Goal: Information Seeking & Learning: Find specific fact

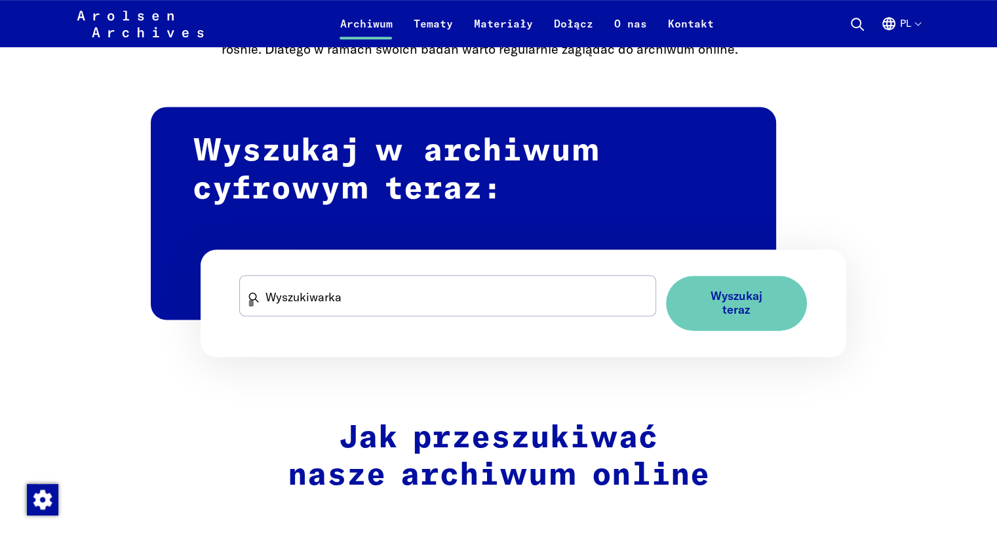
scroll to position [721, 0]
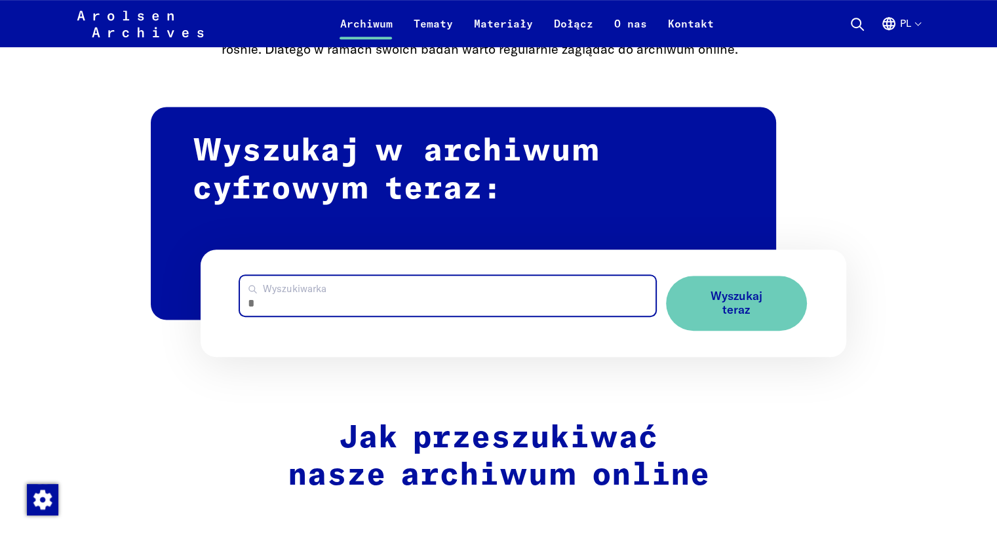
click at [353, 300] on input "Wyszukiwarka" at bounding box center [447, 296] width 415 height 40
type input "**********"
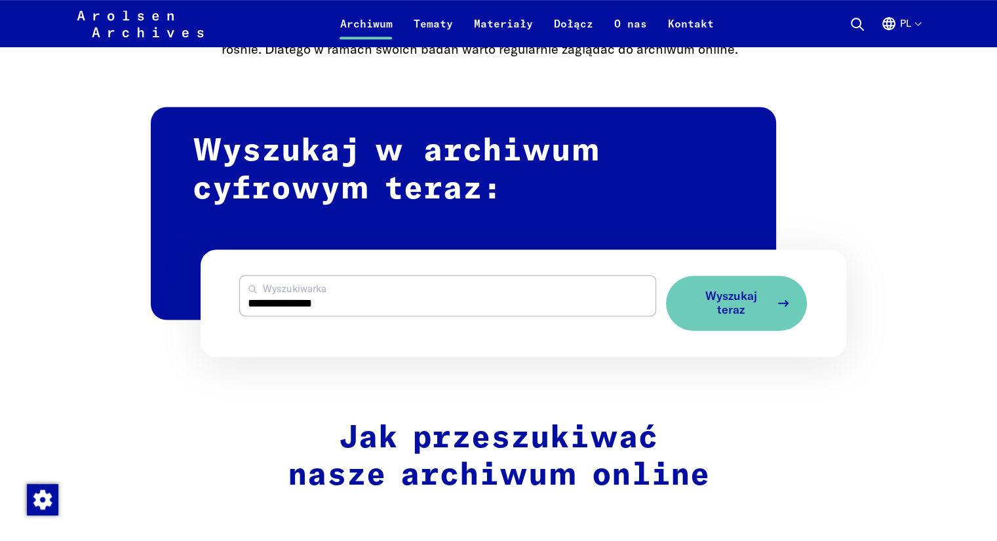
click at [721, 302] on span "Wyszukaj teraz" at bounding box center [731, 303] width 78 height 27
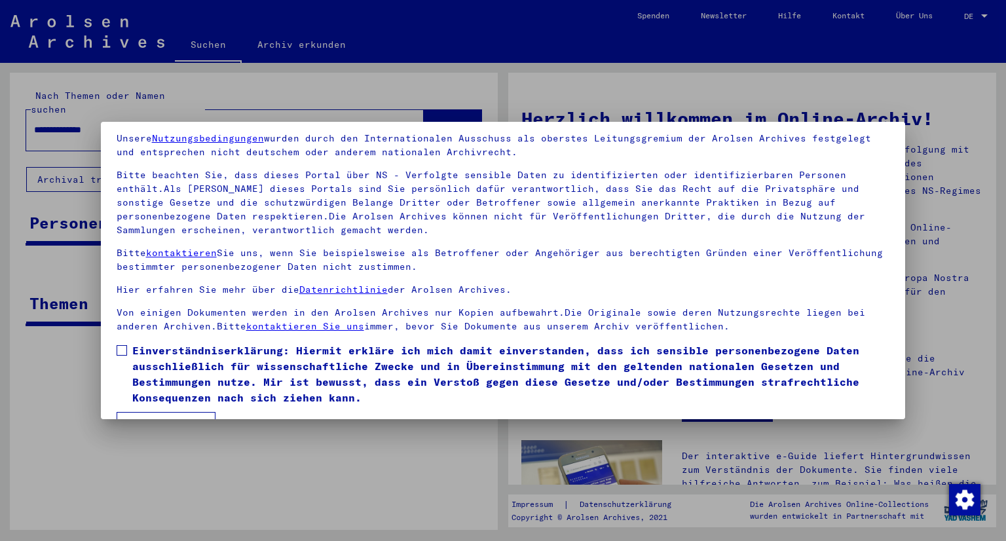
scroll to position [82, 0]
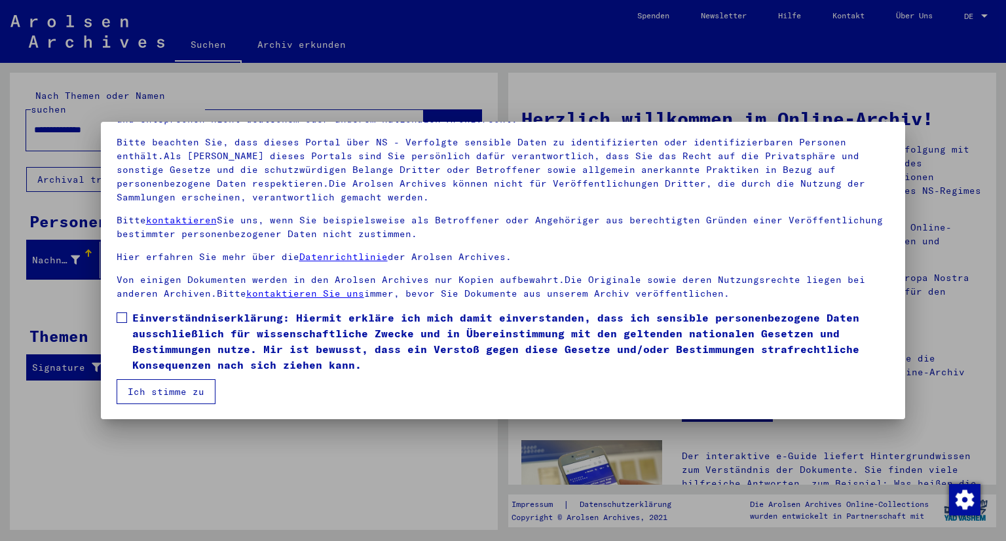
click at [126, 320] on span at bounding box center [122, 318] width 10 height 10
click at [168, 391] on button "Ich stimme zu" at bounding box center [166, 391] width 99 height 25
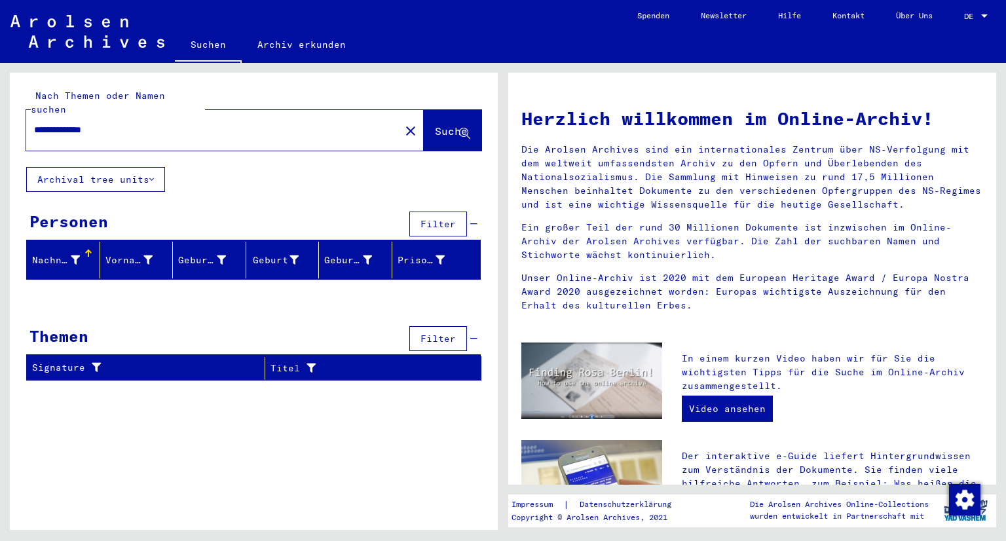
click at [442, 124] on span "Suche" at bounding box center [451, 130] width 33 height 13
click at [436, 124] on span "Suche" at bounding box center [451, 130] width 33 height 13
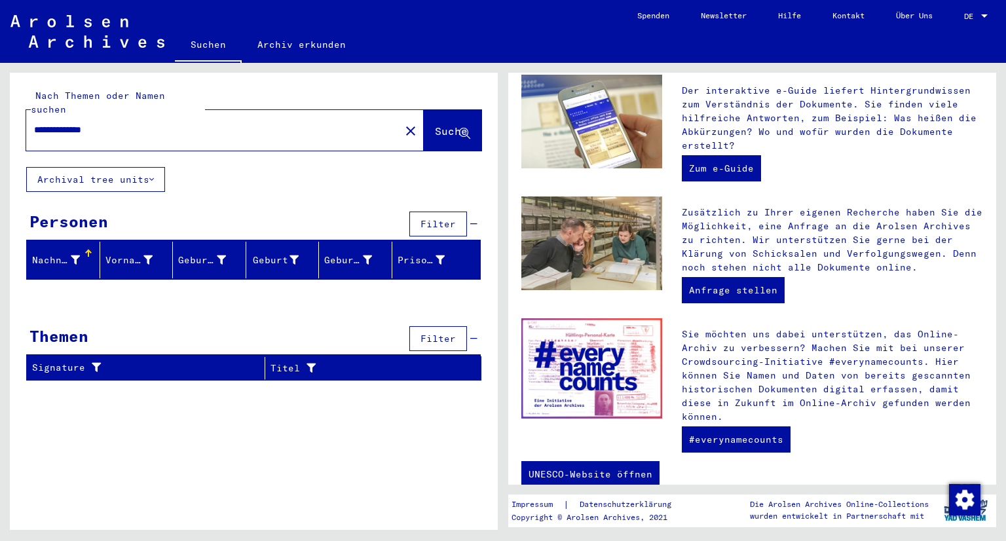
scroll to position [394, 0]
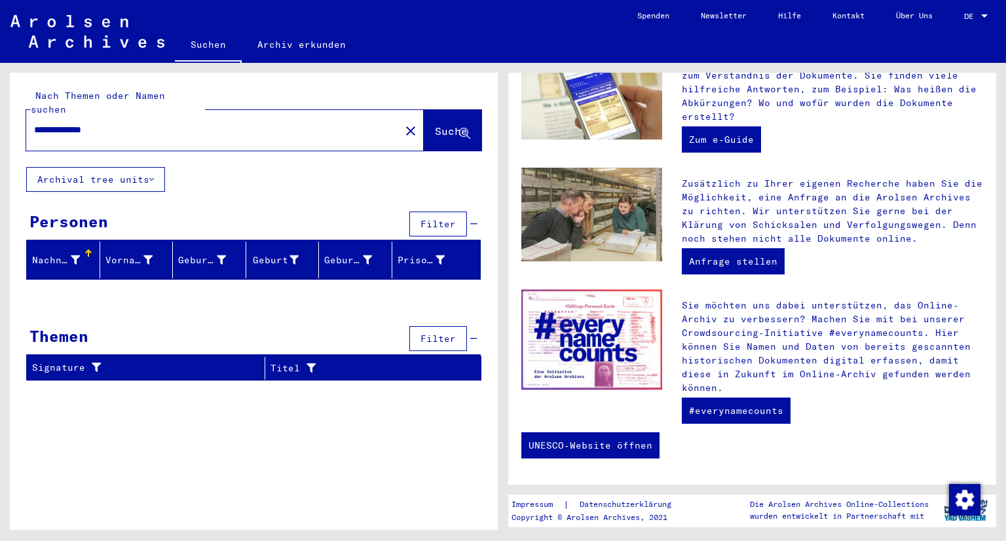
click at [154, 175] on icon at bounding box center [151, 179] width 5 height 9
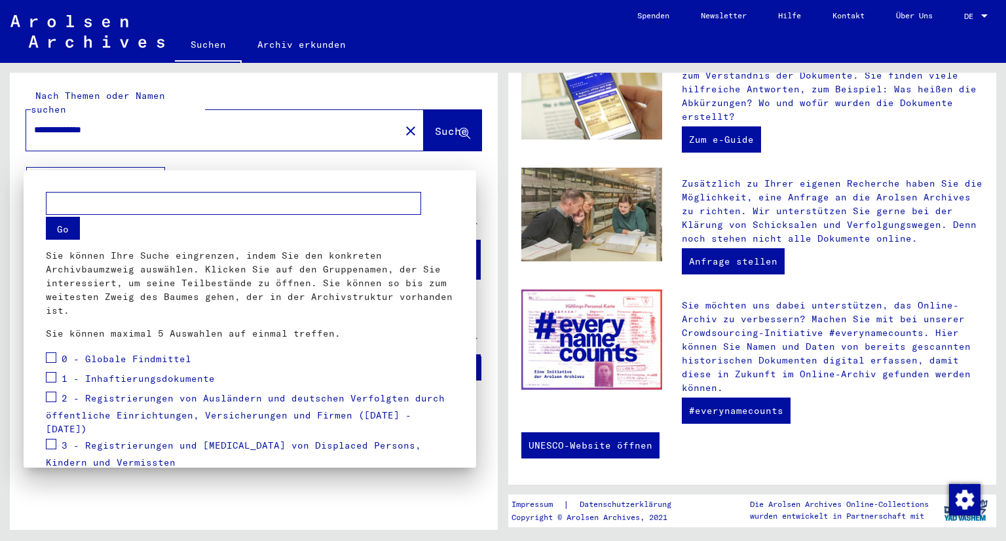
click at [155, 164] on div at bounding box center [503, 270] width 1006 height 541
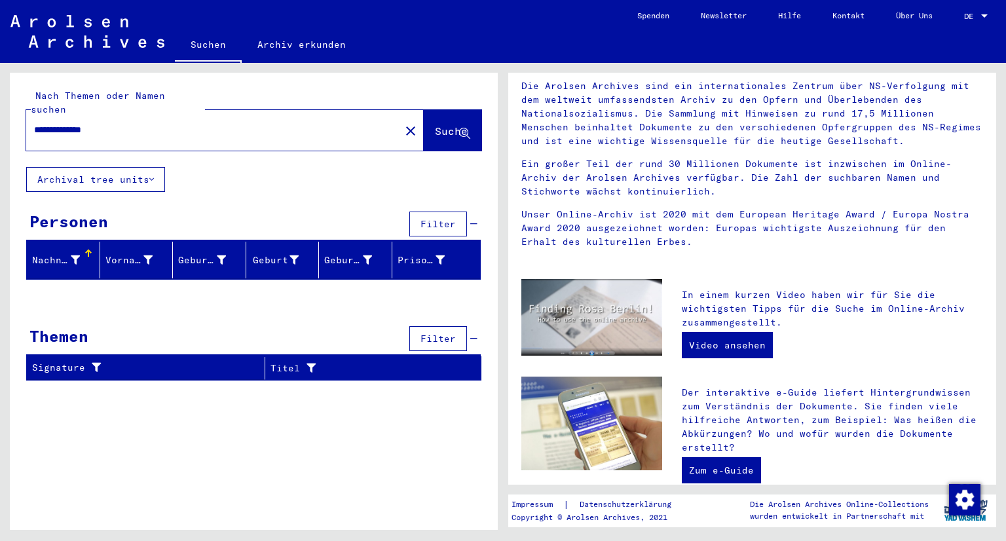
scroll to position [0, 0]
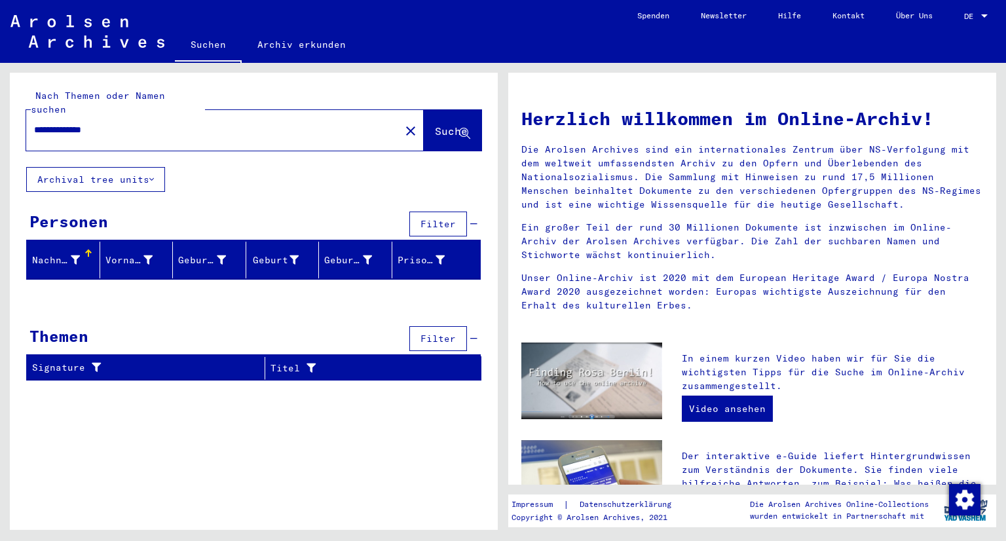
drag, startPoint x: 152, startPoint y: 111, endPoint x: 0, endPoint y: 100, distance: 152.4
click at [0, 100] on div "**********" at bounding box center [251, 296] width 503 height 467
type input "**********"
click at [435, 124] on span "Suche" at bounding box center [451, 130] width 33 height 13
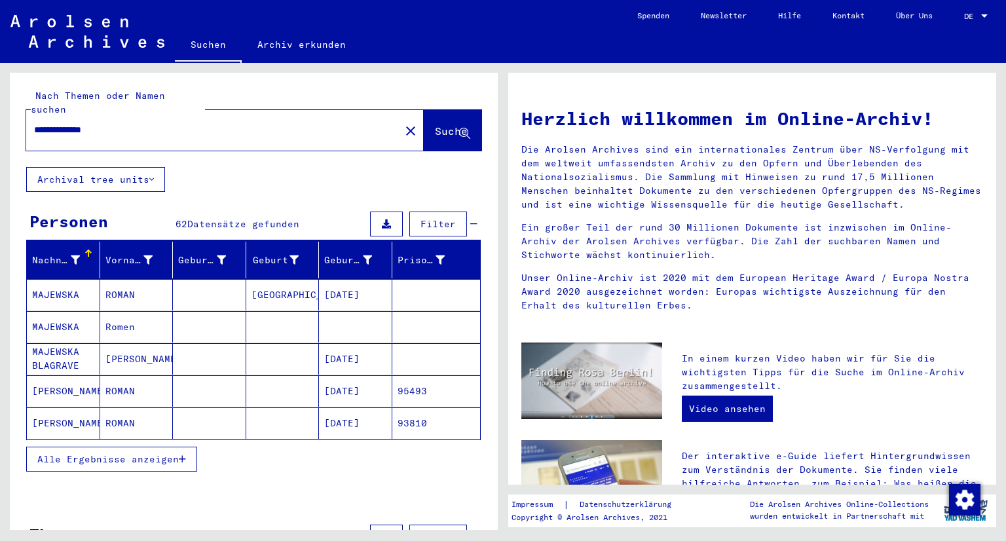
click at [128, 375] on mat-cell "ROMAN" at bounding box center [136, 390] width 73 height 31
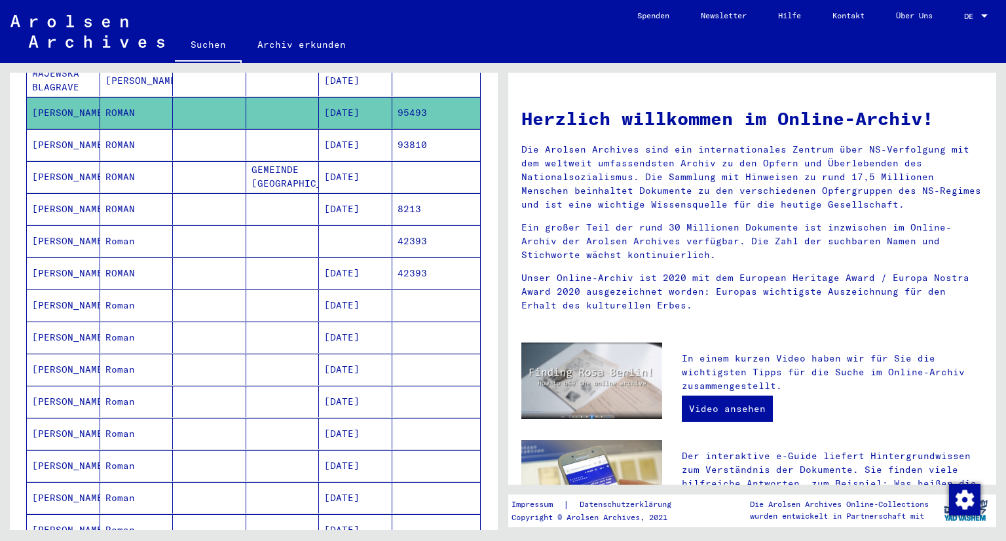
scroll to position [262, 0]
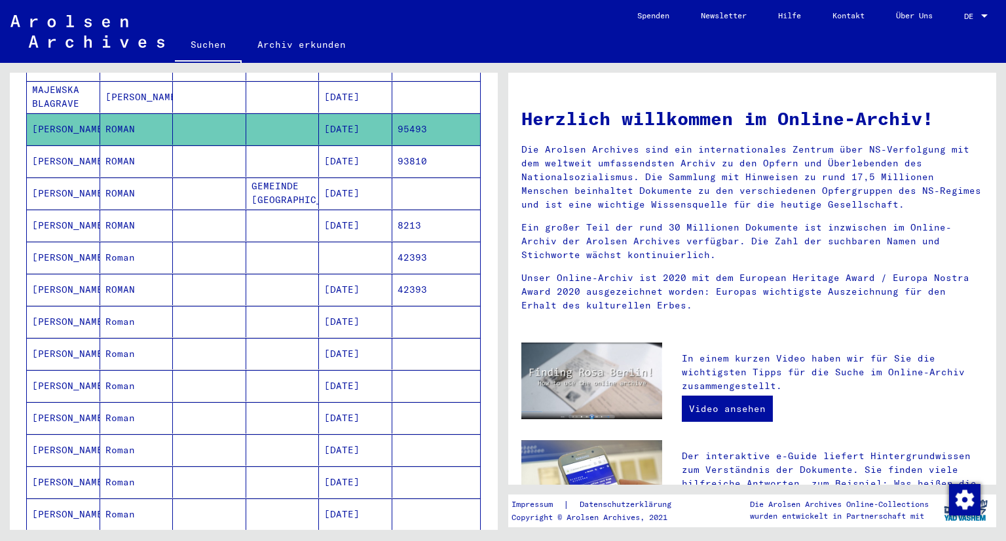
click at [351, 145] on mat-cell "[DATE]" at bounding box center [355, 160] width 73 height 31
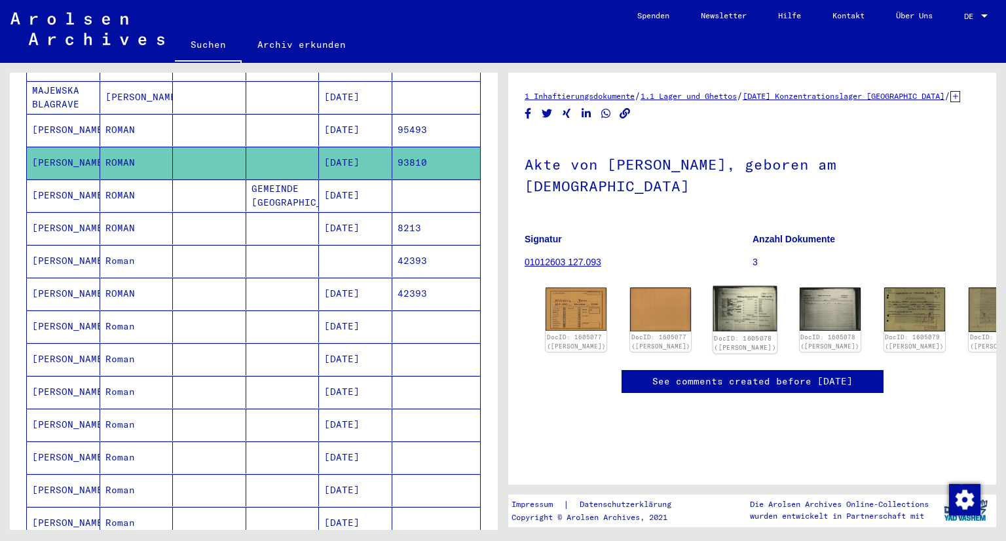
click at [731, 298] on img at bounding box center [746, 308] width 64 height 45
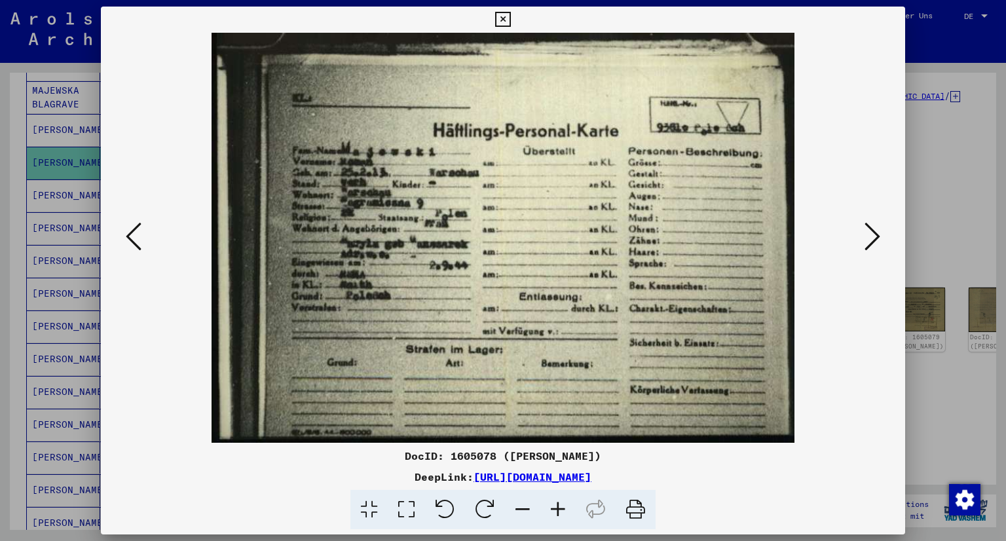
click at [503, 14] on icon at bounding box center [502, 20] width 15 height 16
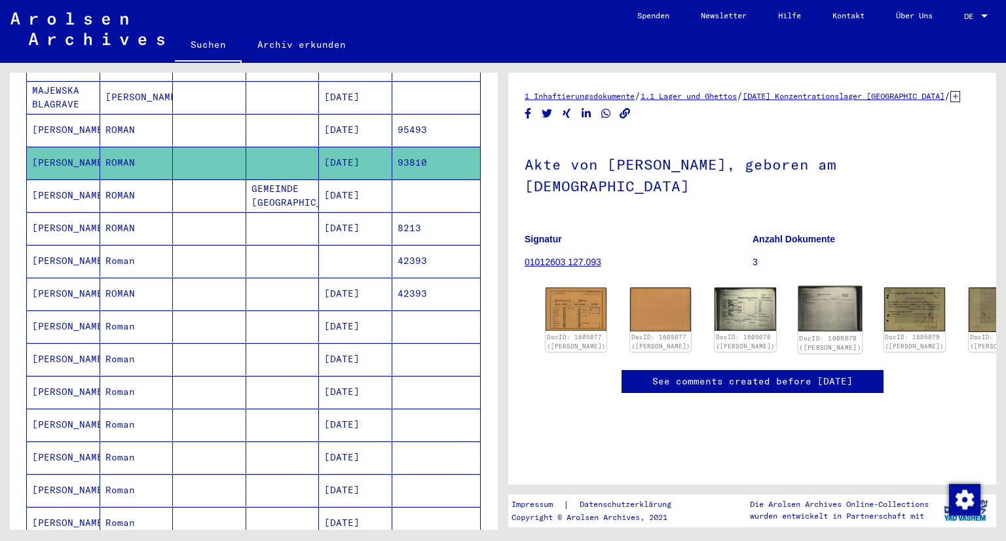
click at [799, 307] on img at bounding box center [830, 308] width 64 height 45
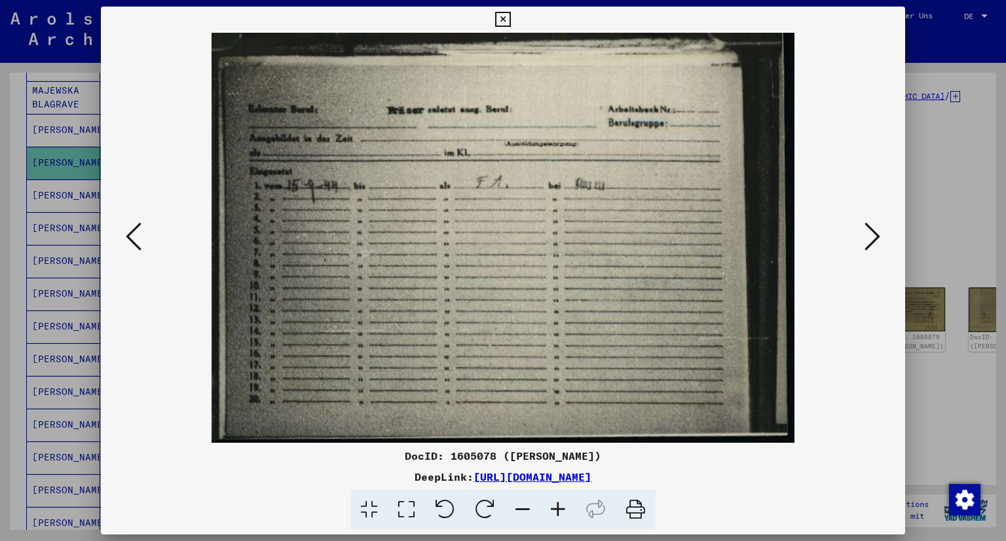
click at [501, 22] on icon at bounding box center [502, 20] width 15 height 16
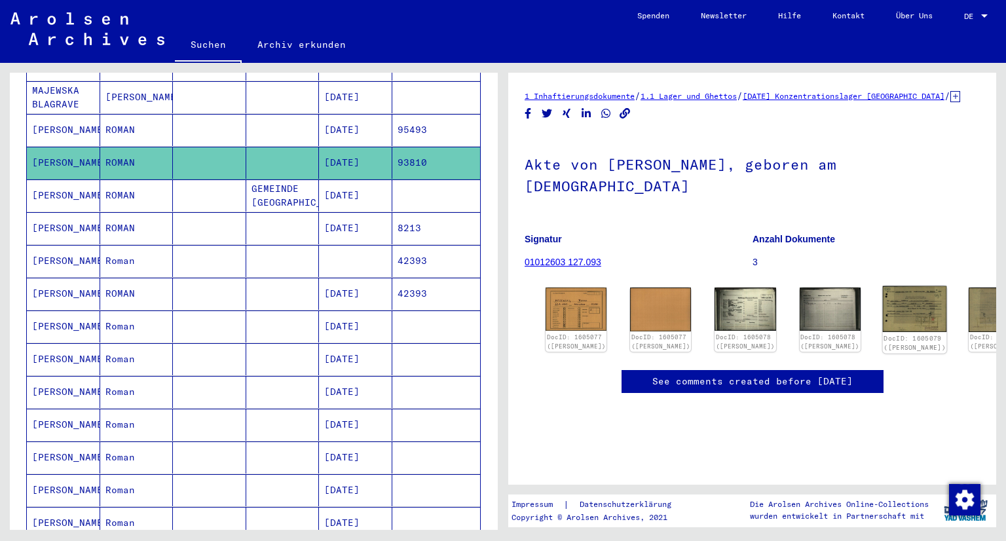
click at [883, 299] on img at bounding box center [915, 309] width 64 height 46
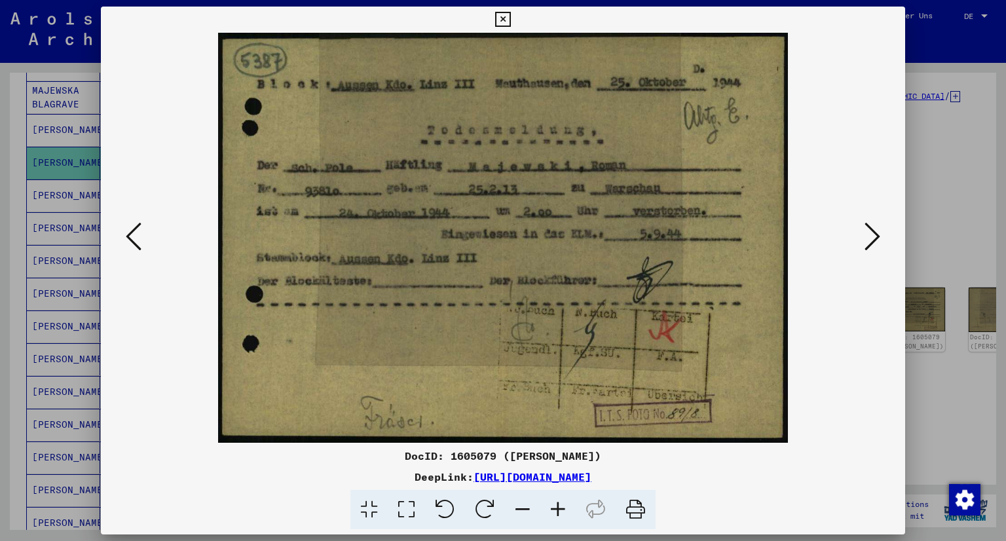
click at [503, 20] on icon at bounding box center [502, 20] width 15 height 16
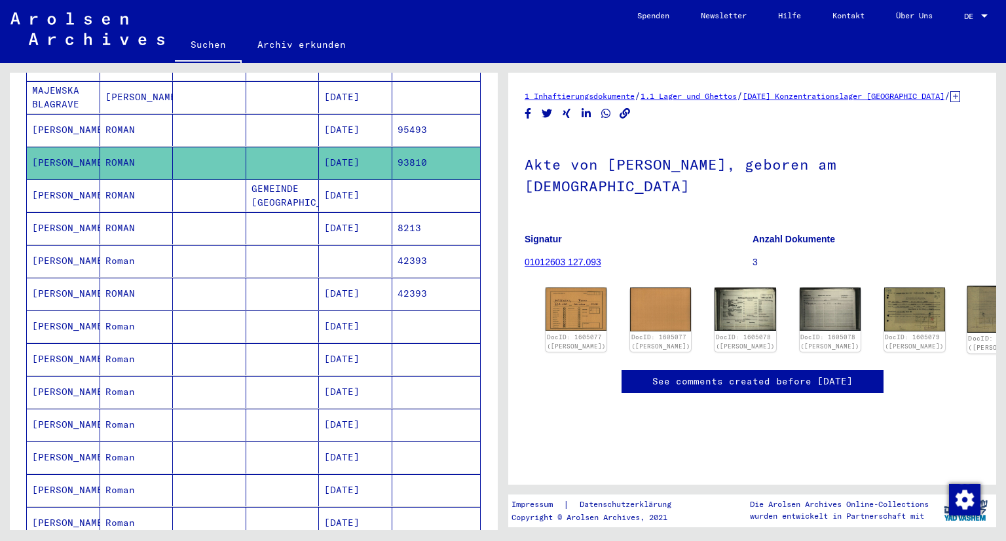
click at [968, 296] on img at bounding box center [1000, 309] width 64 height 47
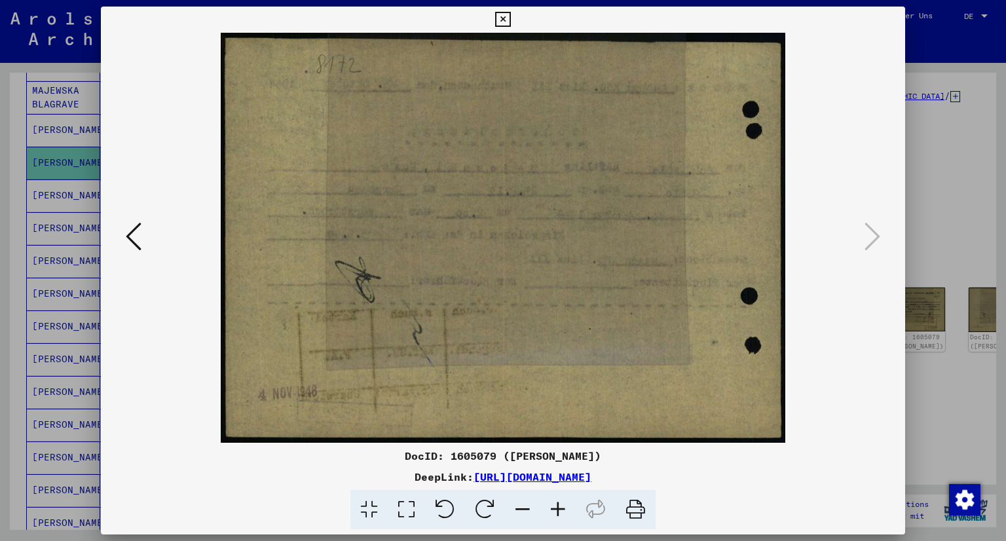
click at [505, 19] on icon at bounding box center [502, 20] width 15 height 16
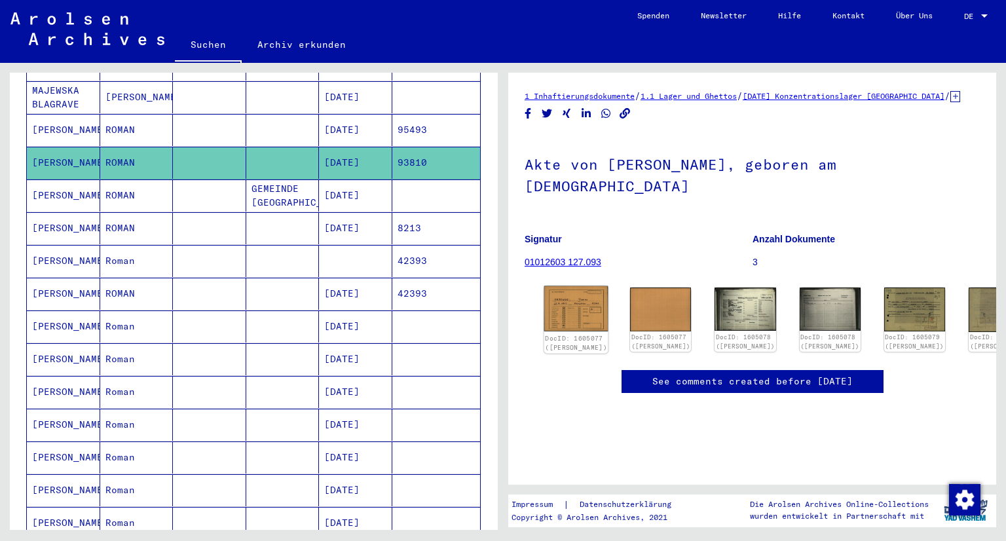
click at [575, 292] on img at bounding box center [576, 309] width 64 height 46
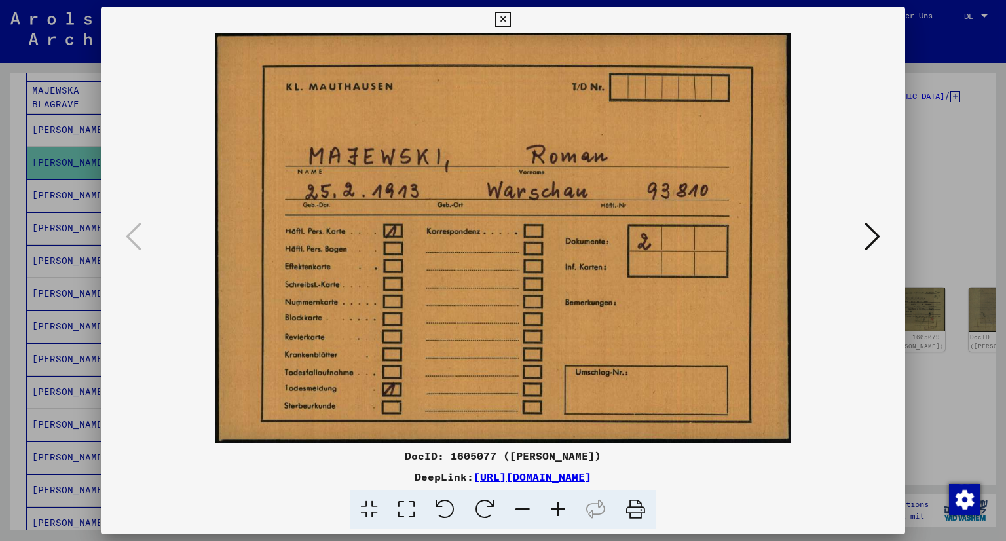
click at [504, 21] on icon at bounding box center [502, 20] width 15 height 16
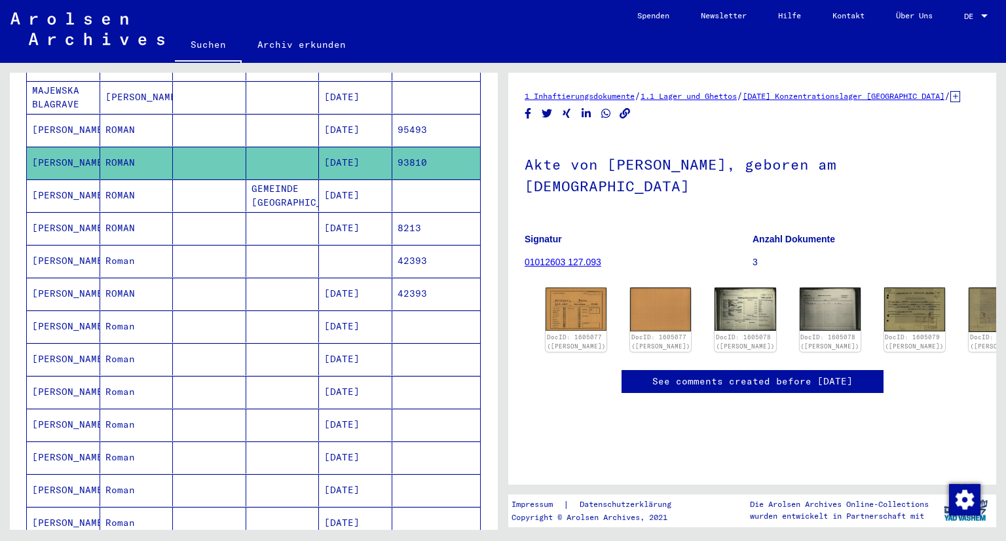
scroll to position [82, 0]
click at [346, 180] on mat-cell "[DATE]" at bounding box center [355, 196] width 73 height 32
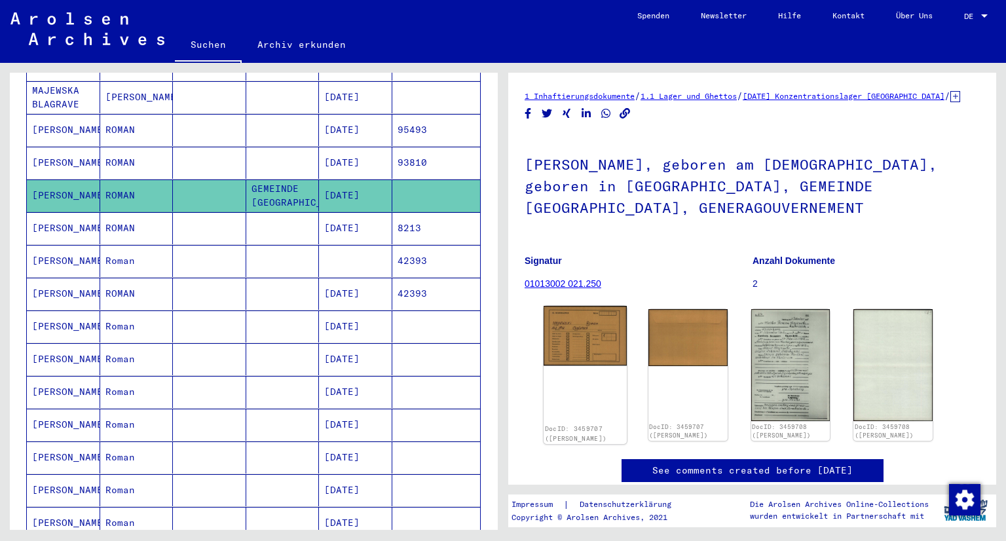
click at [577, 352] on img at bounding box center [585, 336] width 83 height 60
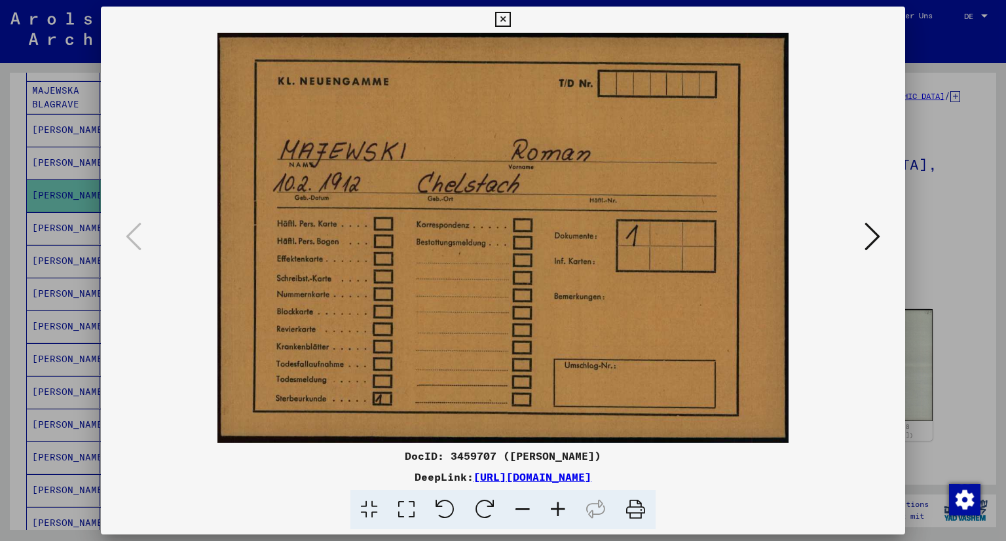
click at [504, 24] on icon at bounding box center [502, 20] width 15 height 16
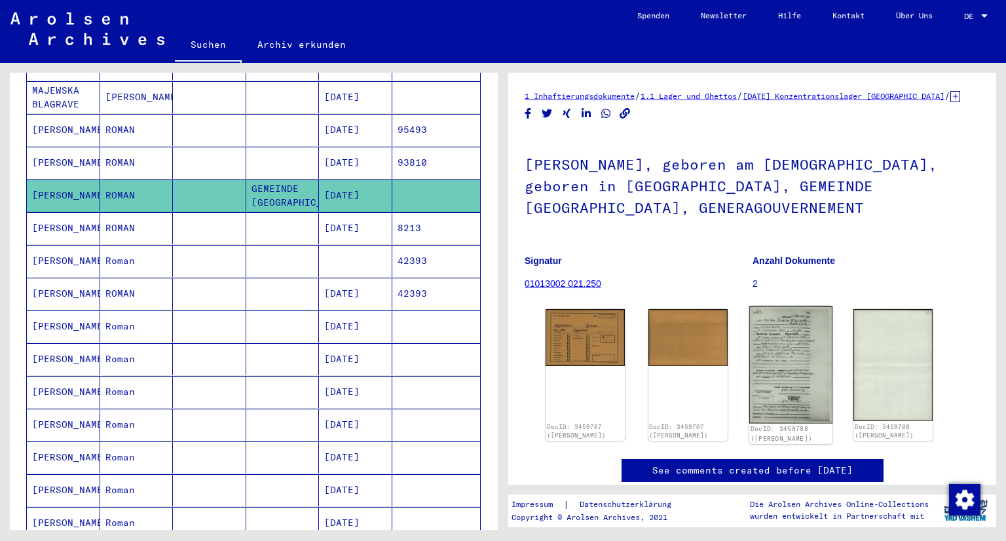
click at [766, 360] on img at bounding box center [790, 364] width 83 height 117
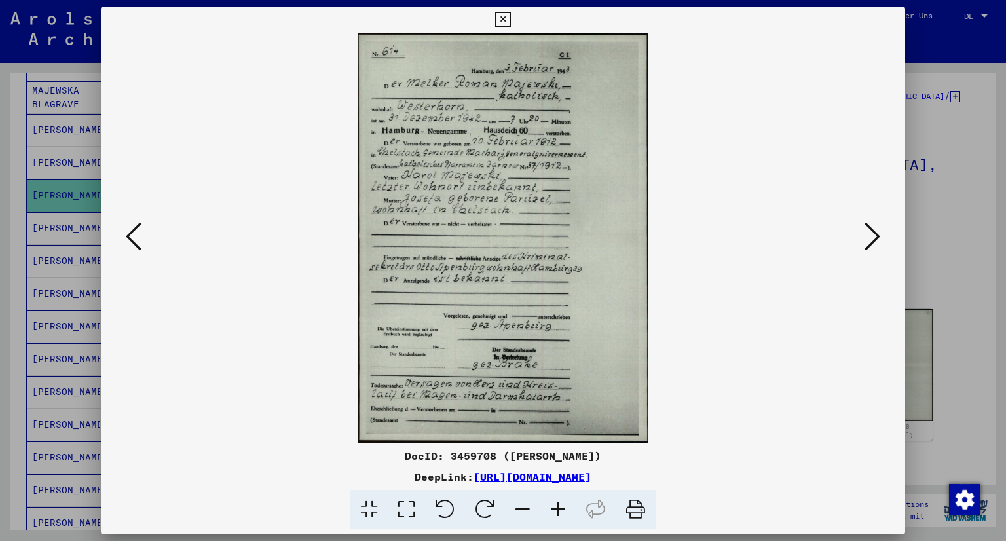
click at [503, 19] on icon at bounding box center [502, 20] width 15 height 16
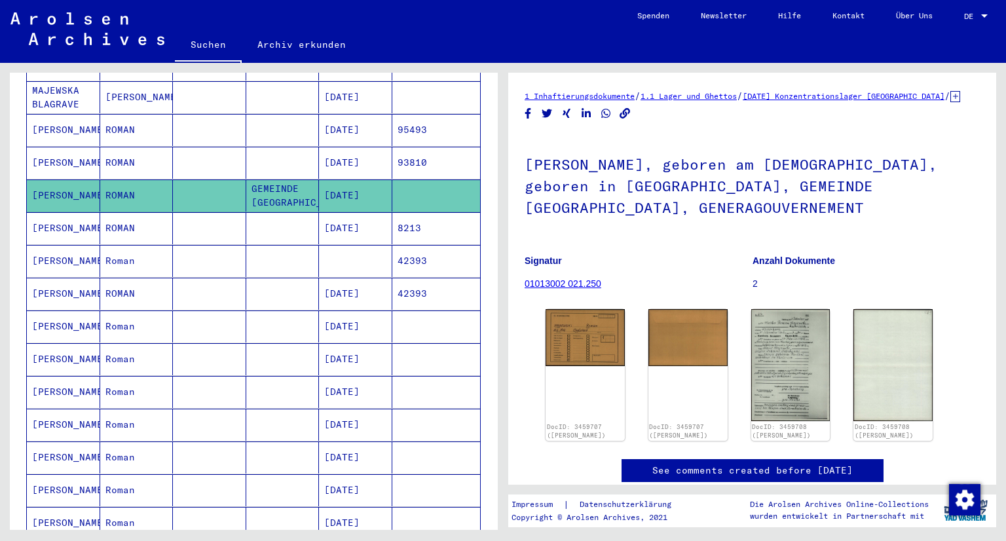
click at [356, 212] on mat-cell "[DATE]" at bounding box center [355, 228] width 73 height 32
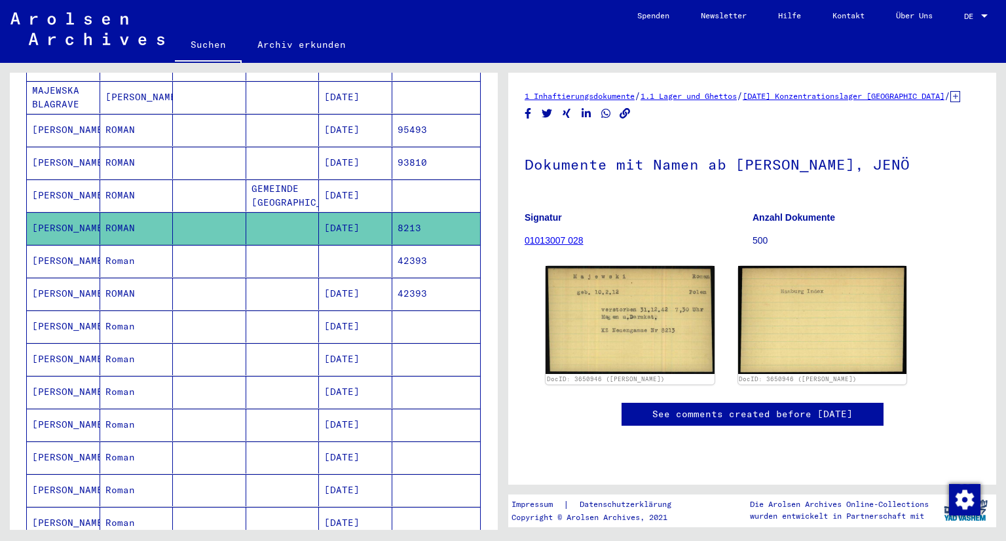
click at [349, 246] on mat-cell at bounding box center [355, 261] width 73 height 32
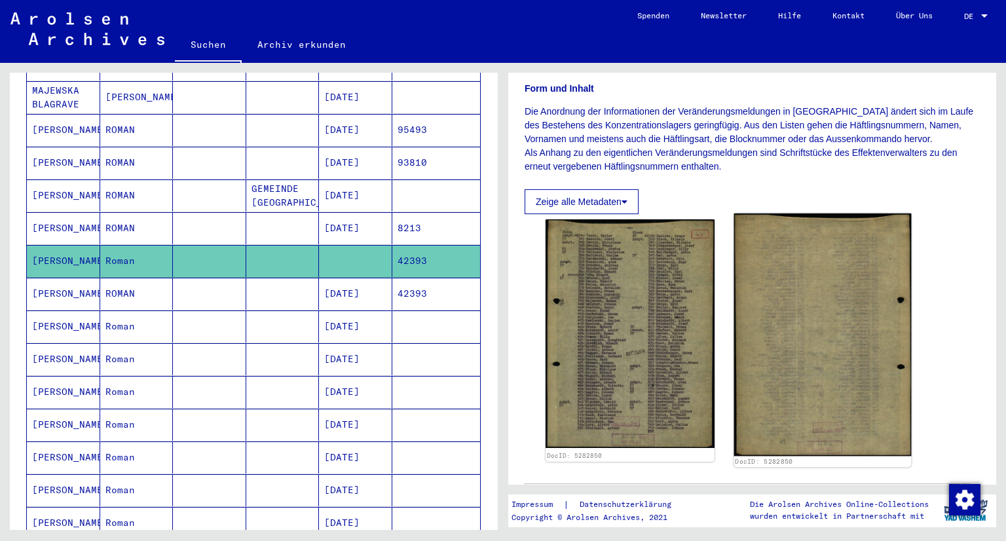
scroll to position [197, 0]
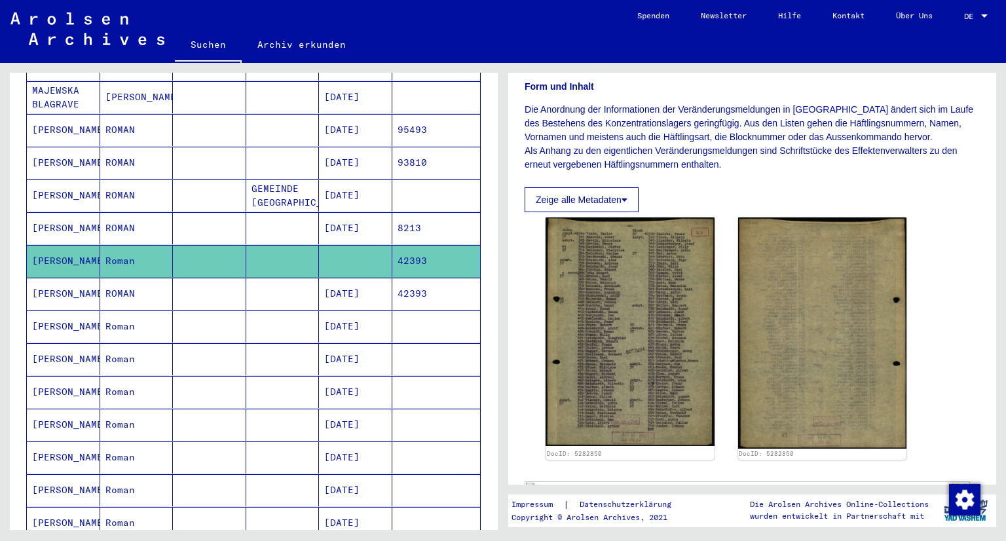
click at [362, 278] on mat-cell "[DATE]" at bounding box center [355, 294] width 73 height 32
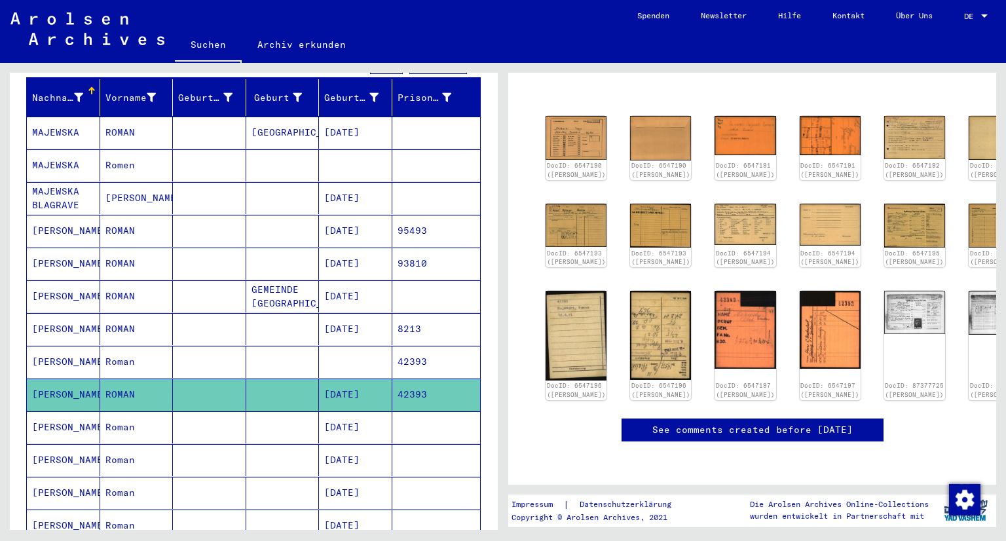
scroll to position [262, 0]
